Goal: Task Accomplishment & Management: Use online tool/utility

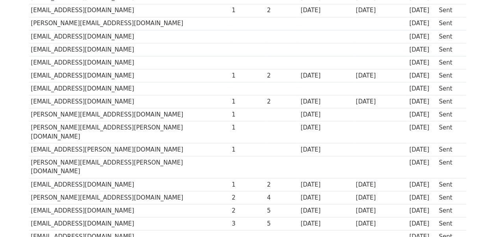
click at [171, 217] on td "[EMAIL_ADDRESS][DOMAIN_NAME]" at bounding box center [129, 223] width 201 height 13
drag, startPoint x: 31, startPoint y: 182, endPoint x: 109, endPoint y: 186, distance: 77.2
click at [109, 217] on td "[EMAIL_ADDRESS][DOMAIN_NAME]" at bounding box center [129, 223] width 201 height 13
copy td "[EMAIL_ADDRESS][DOMAIN_NAME]"
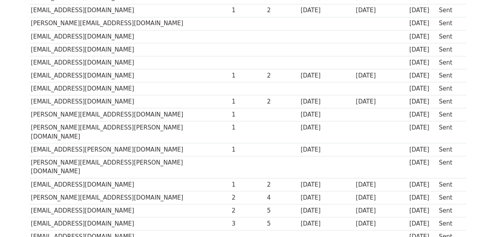
drag, startPoint x: 30, startPoint y: 207, endPoint x: 121, endPoint y: 206, distance: 90.9
copy td "[EMAIL_ADDRESS][DOMAIN_NAME]"
drag, startPoint x: 30, startPoint y: 182, endPoint x: 114, endPoint y: 190, distance: 84.6
click at [114, 190] on tbody "Recipient ↑ ↓ Opens ↑ ↓ Clicks ↑ ↓ Last opened ↑ ↓ Last clicked ↑ ↓ Sent ↑ ↓ St…" at bounding box center [247, 30] width 437 height 504
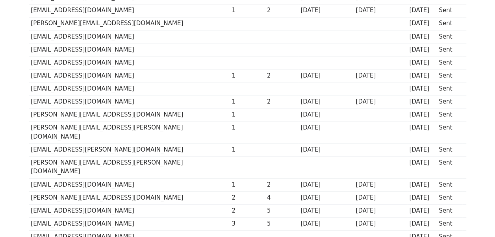
drag, startPoint x: 114, startPoint y: 190, endPoint x: 109, endPoint y: 198, distance: 9.5
click at [109, 230] on td "[EMAIL_ADDRESS][DOMAIN_NAME]" at bounding box center [129, 236] width 201 height 13
click at [91, 230] on td "[EMAIL_ADDRESS][DOMAIN_NAME]" at bounding box center [129, 236] width 201 height 13
drag, startPoint x: 29, startPoint y: 180, endPoint x: 105, endPoint y: 185, distance: 76.5
click at [105, 217] on td "[EMAIL_ADDRESS][DOMAIN_NAME]" at bounding box center [129, 223] width 201 height 13
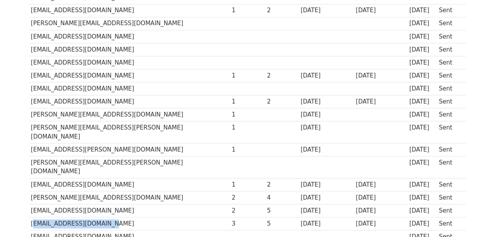
copy td "[EMAIL_ADDRESS][DOMAIN_NAME]"
